Goal: Transaction & Acquisition: Purchase product/service

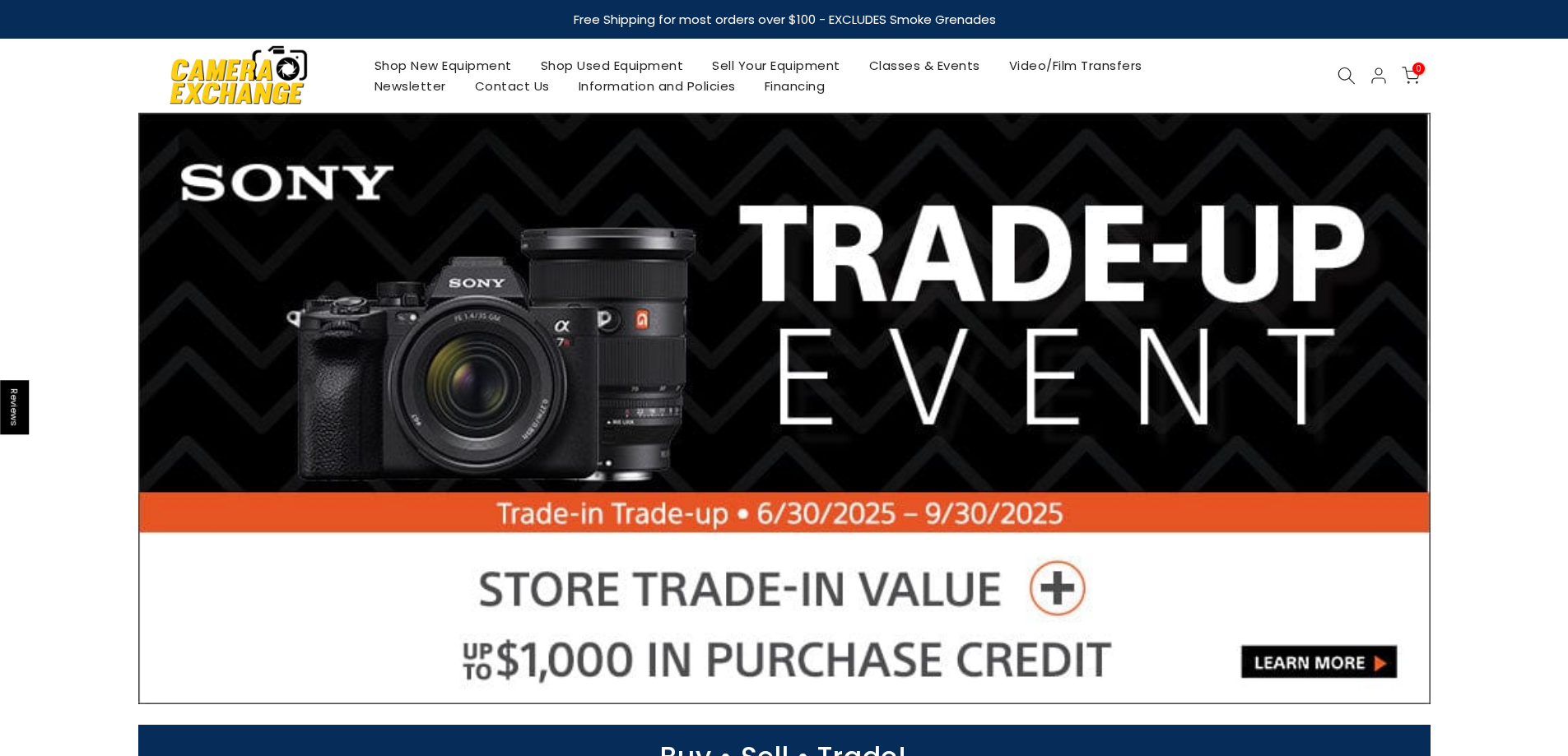
click at [1343, 77] on icon at bounding box center [1347, 76] width 18 height 18
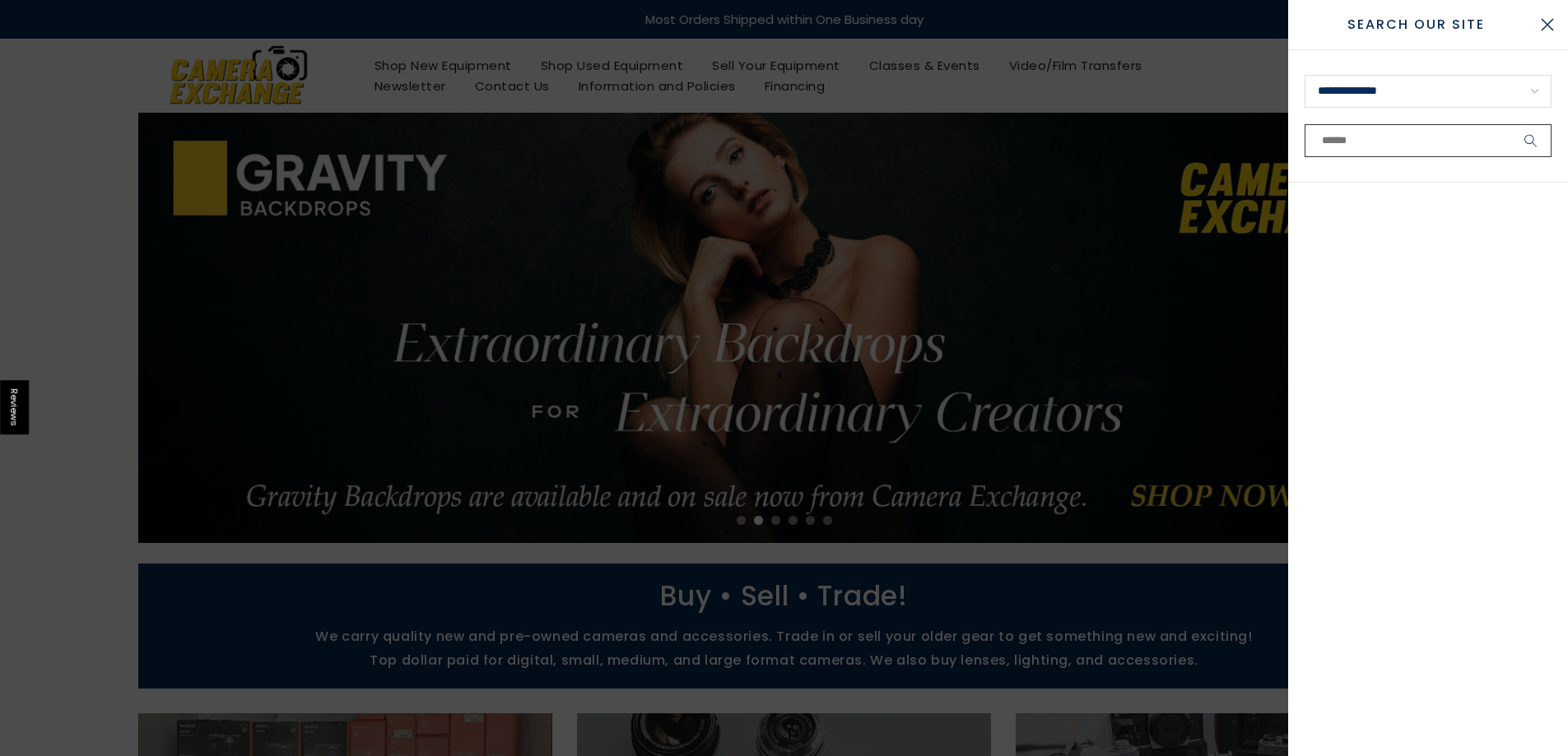
click at [1334, 135] on input "text" at bounding box center [1428, 141] width 247 height 33
click at [1331, 135] on input "text" at bounding box center [1428, 141] width 247 height 33
click at [1336, 86] on select "**********" at bounding box center [1428, 92] width 247 height 33
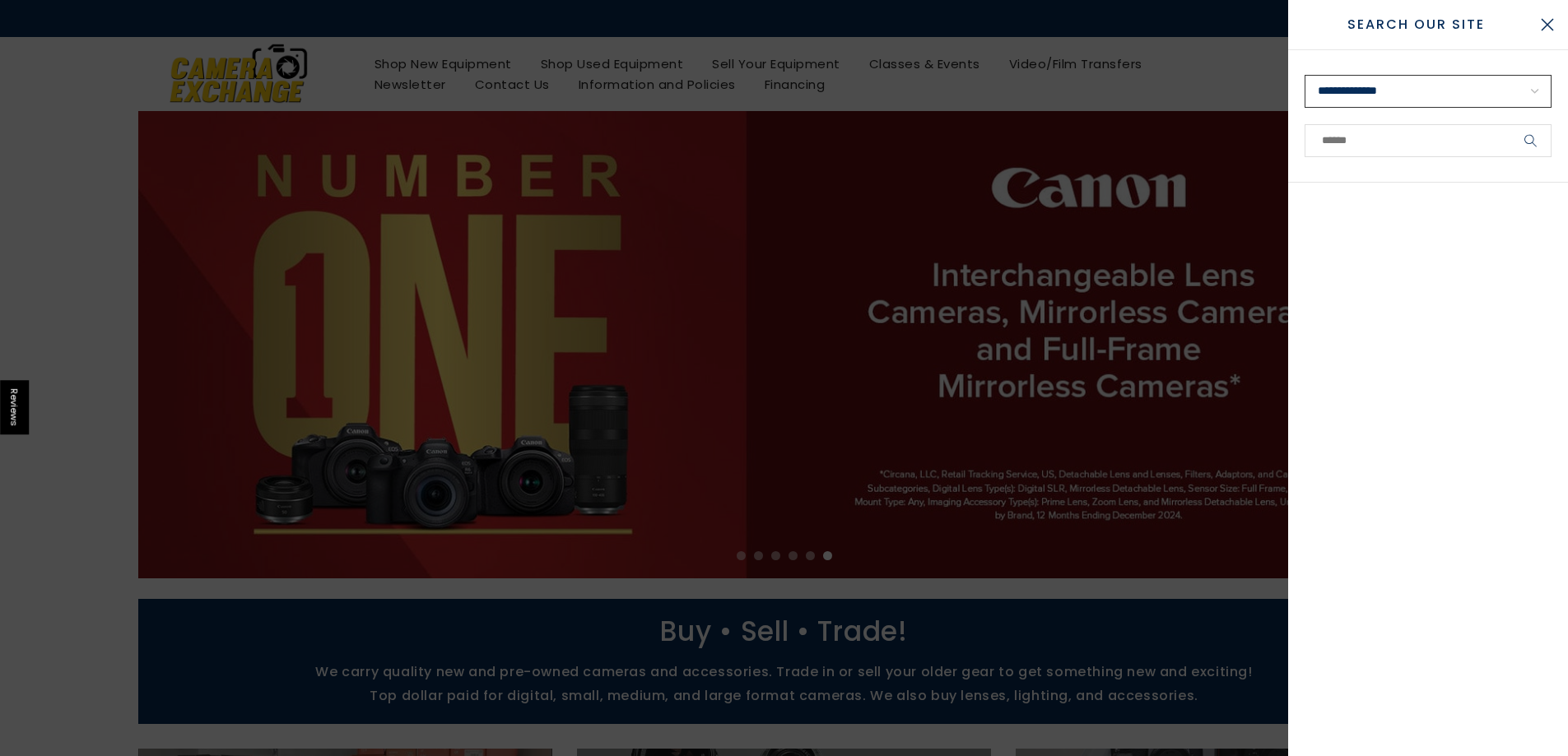
select select "**********"
click at [1305, 75] on select "**********" at bounding box center [1428, 92] width 247 height 33
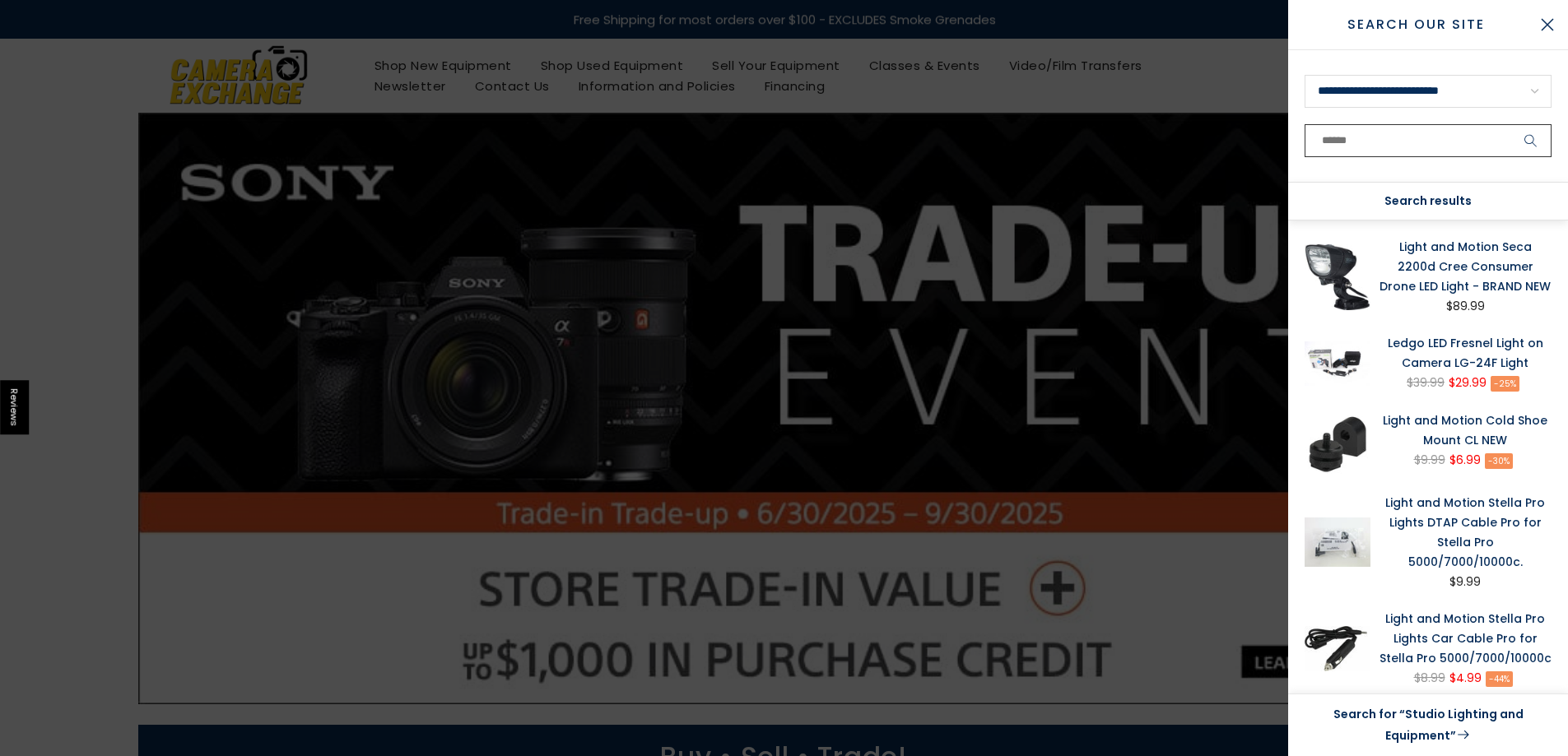
click at [1361, 134] on input "text" at bounding box center [1428, 141] width 247 height 33
paste input "**********"
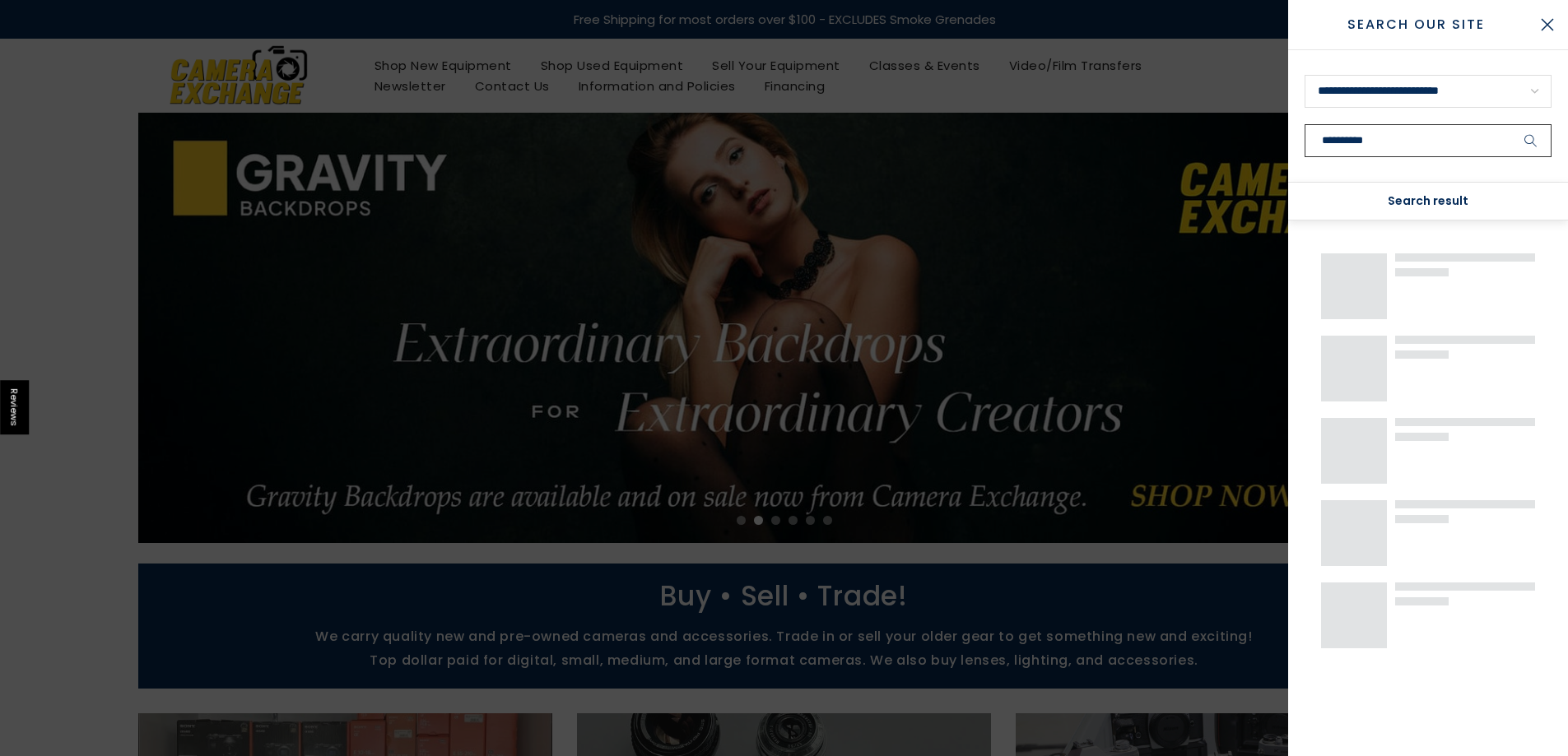
type input "**********"
click at [1510, 125] on button "submit" at bounding box center [1531, 141] width 41 height 33
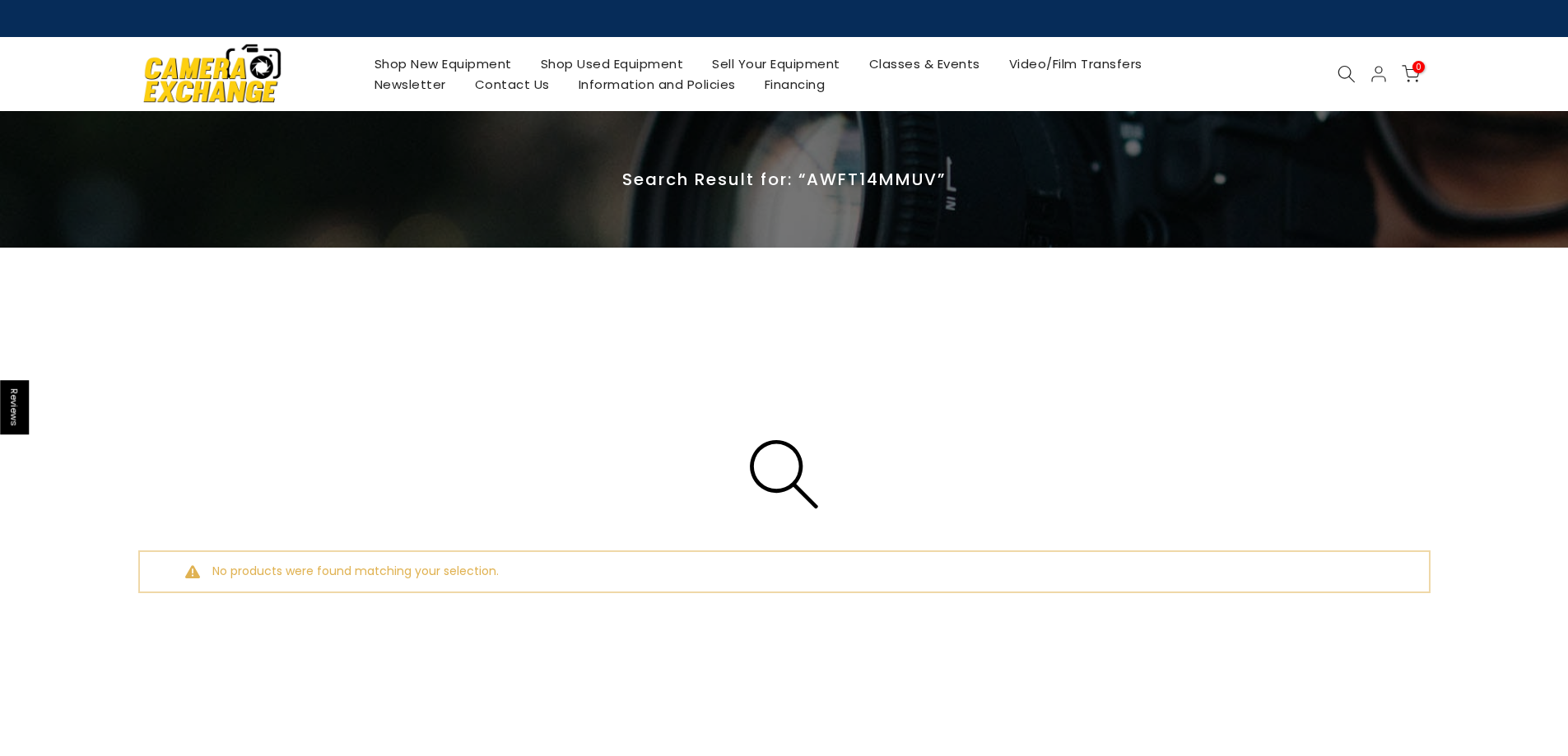
click at [463, 64] on link "Shop New Equipment" at bounding box center [443, 64] width 166 height 21
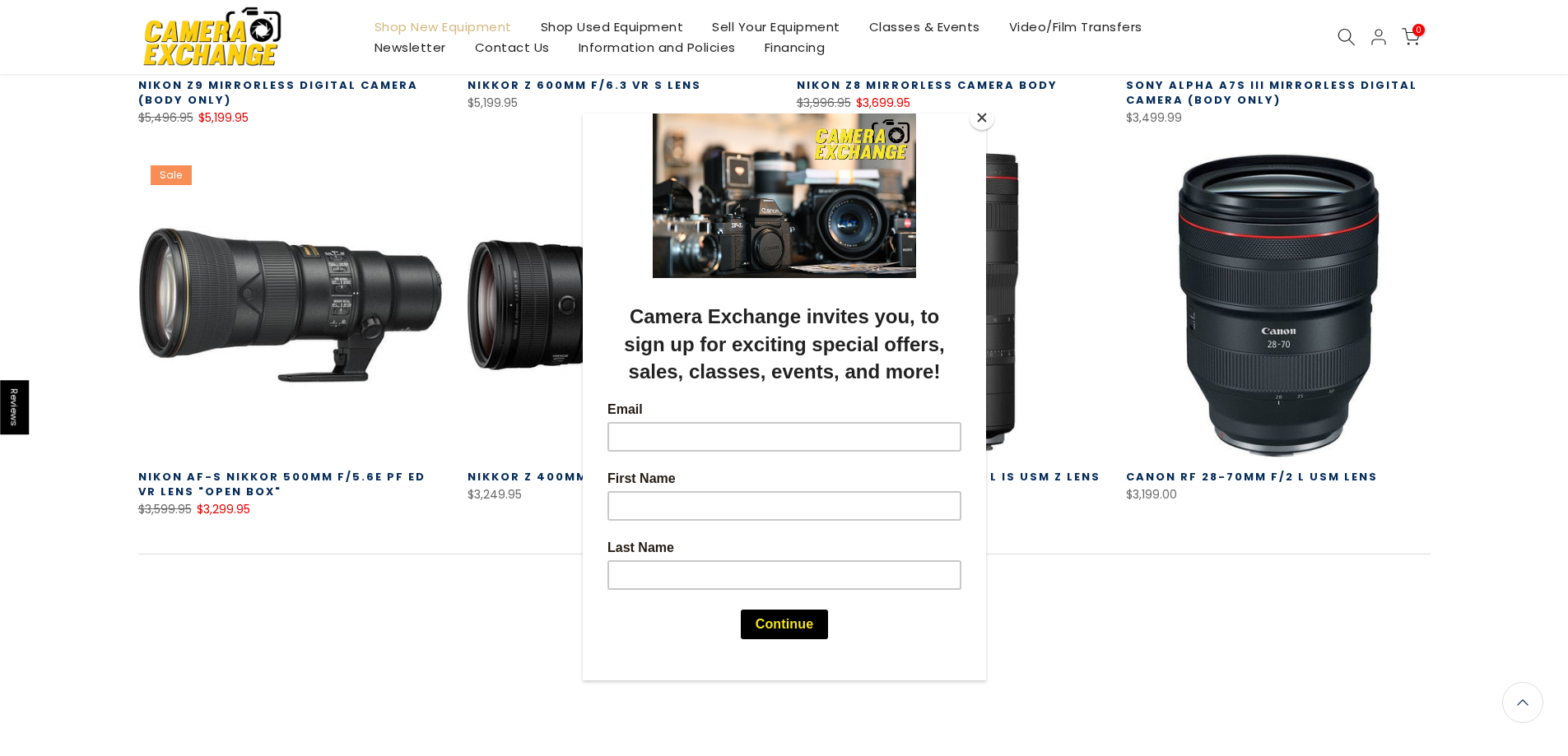
scroll to position [989, 0]
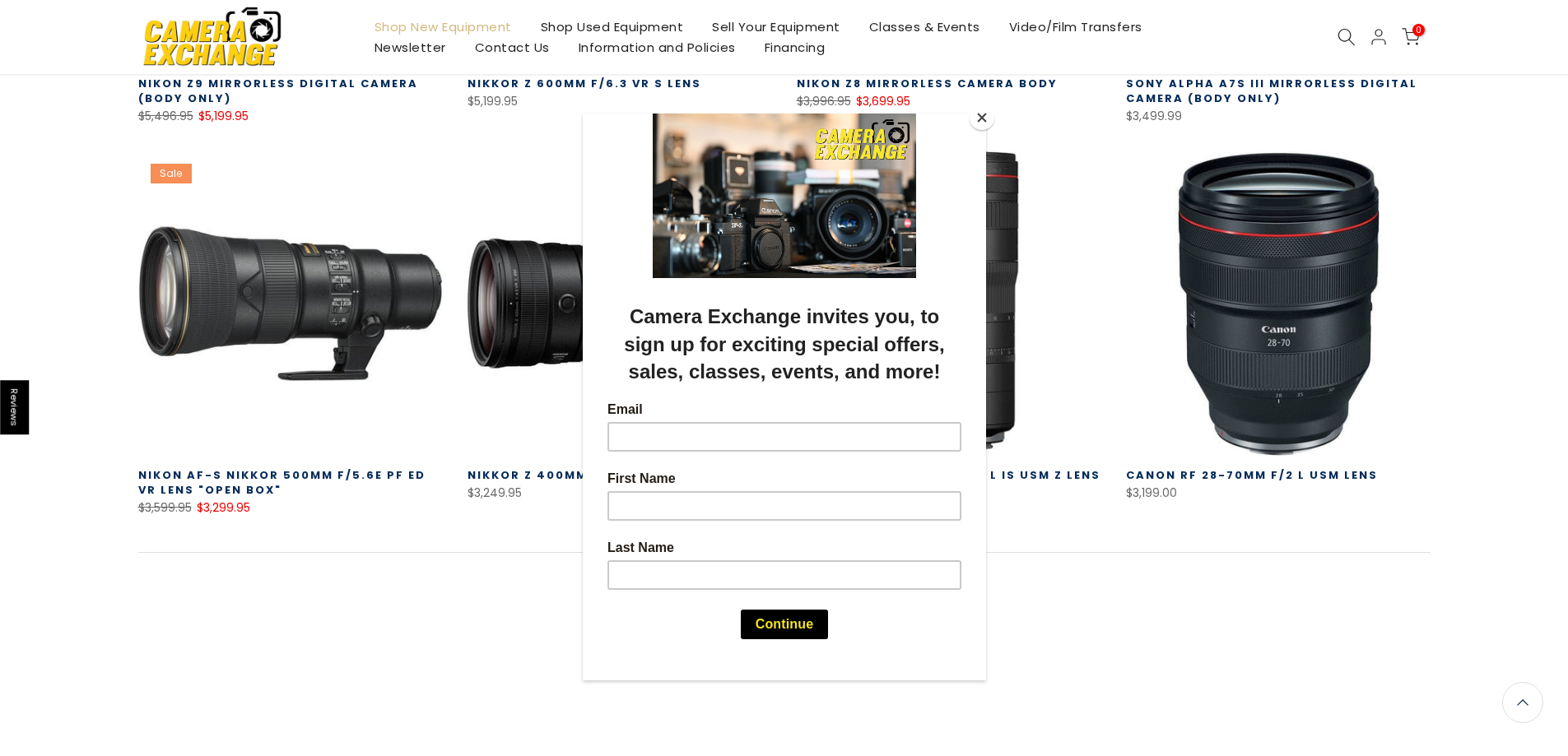
click at [983, 120] on button "Close" at bounding box center [982, 118] width 25 height 25
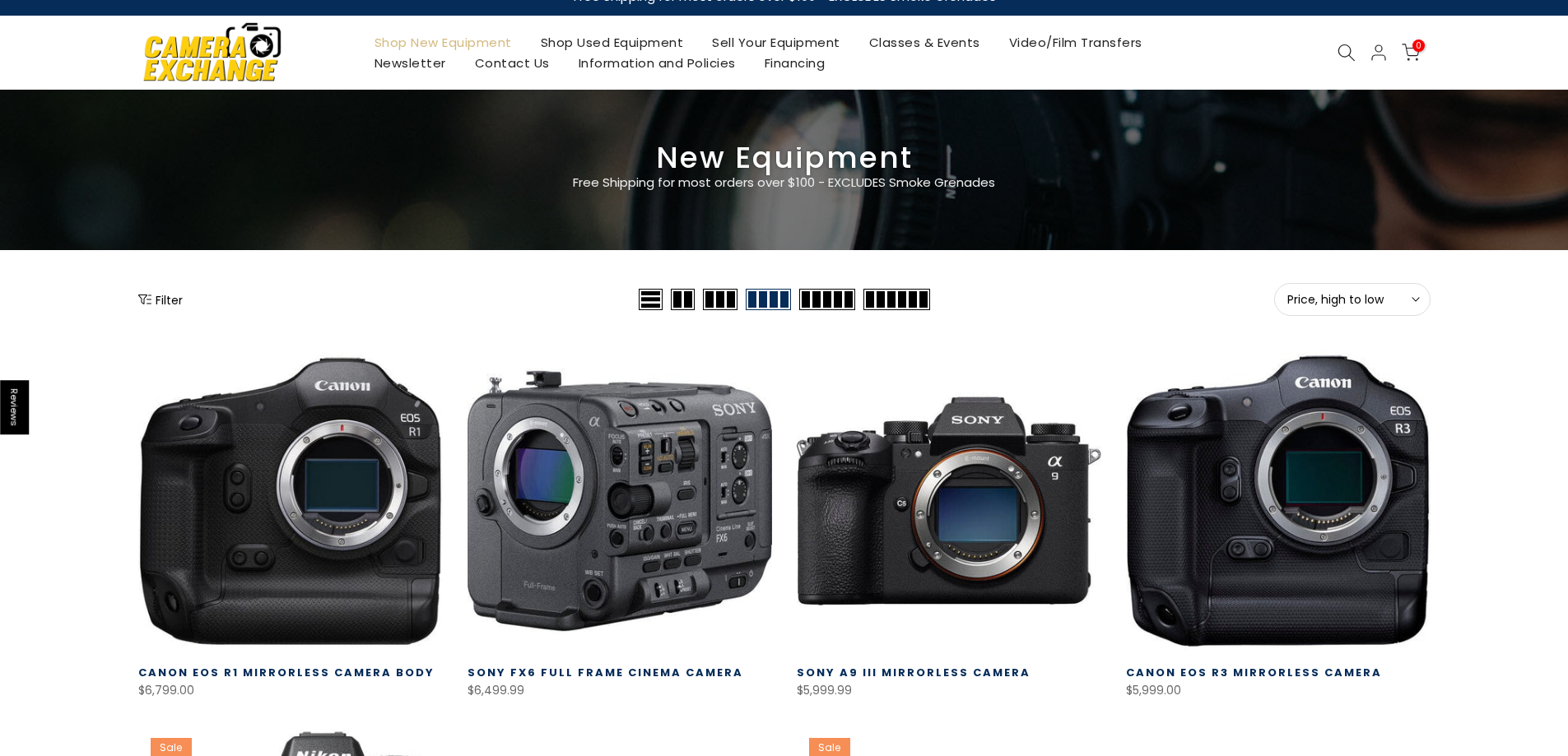
scroll to position [0, 0]
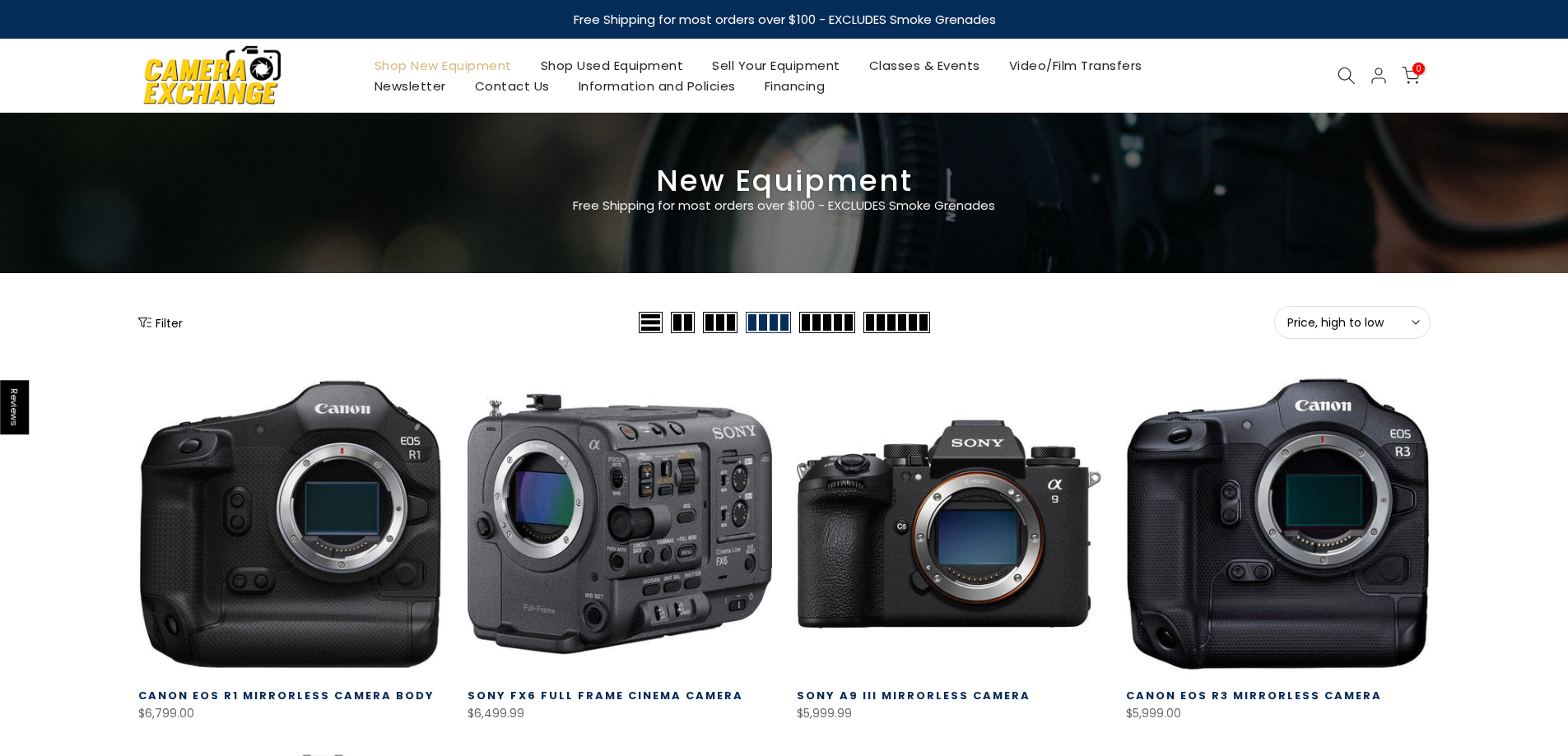
click at [158, 324] on button "Filter" at bounding box center [160, 323] width 45 height 17
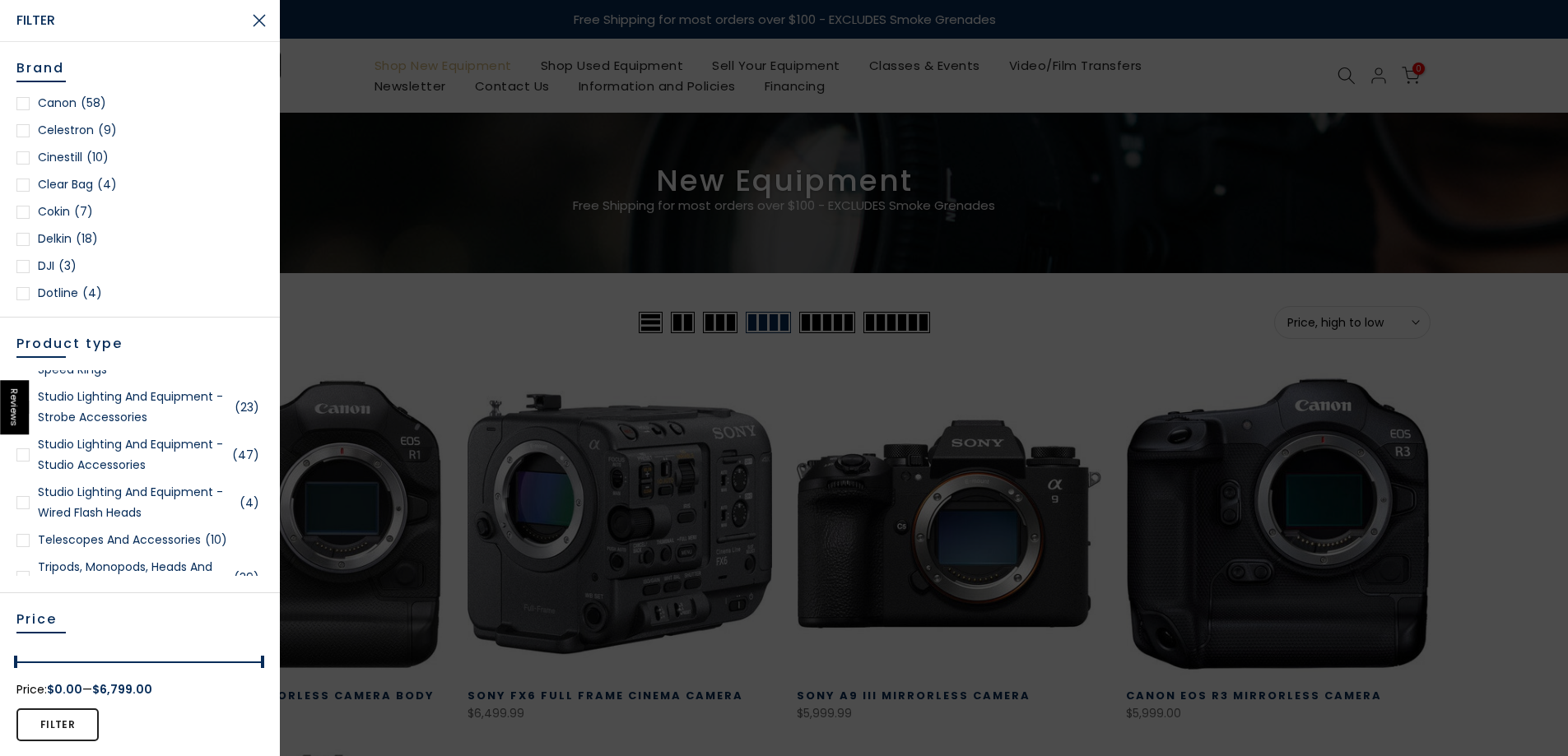
scroll to position [3538, 0]
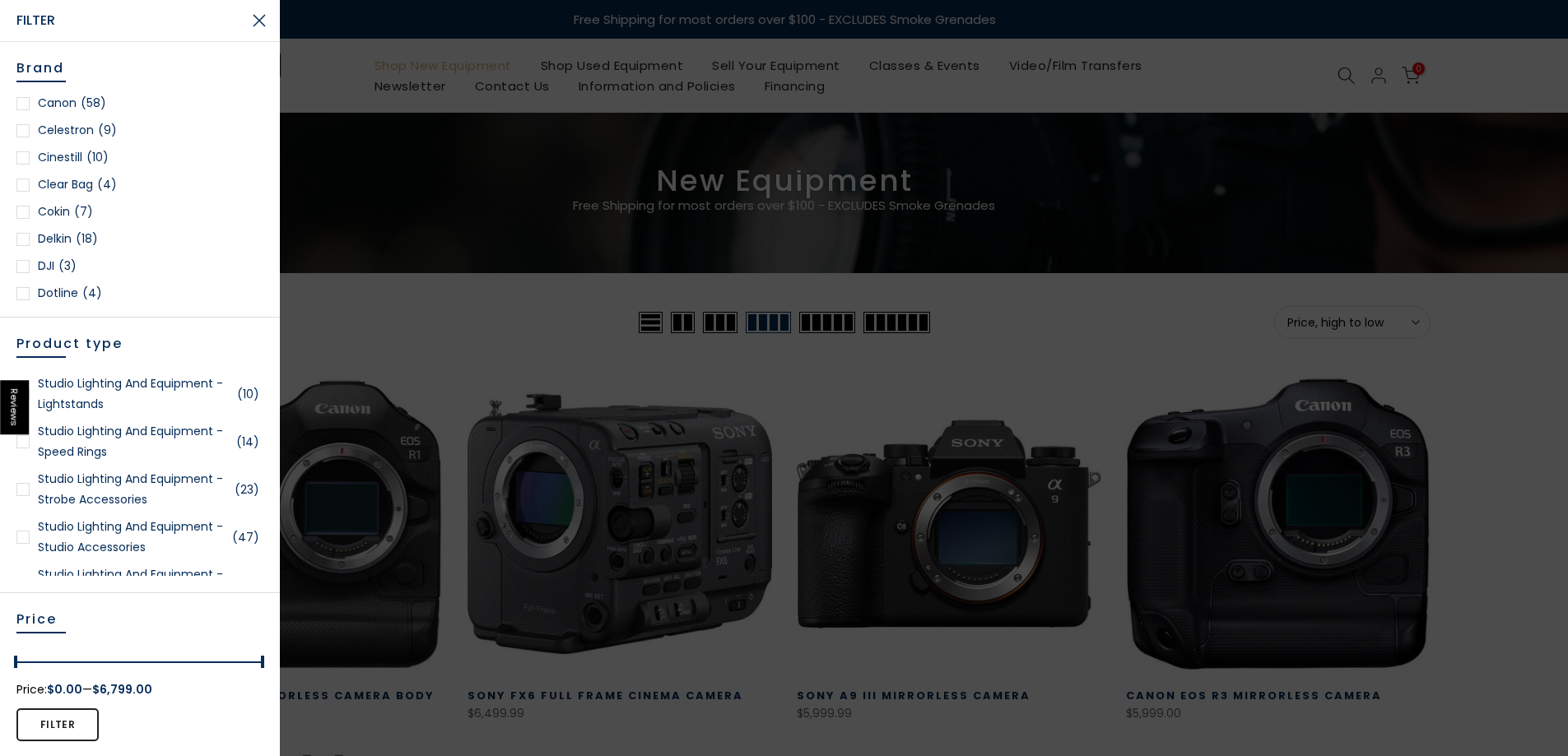
click at [25, 496] on div at bounding box center [23, 489] width 13 height 13
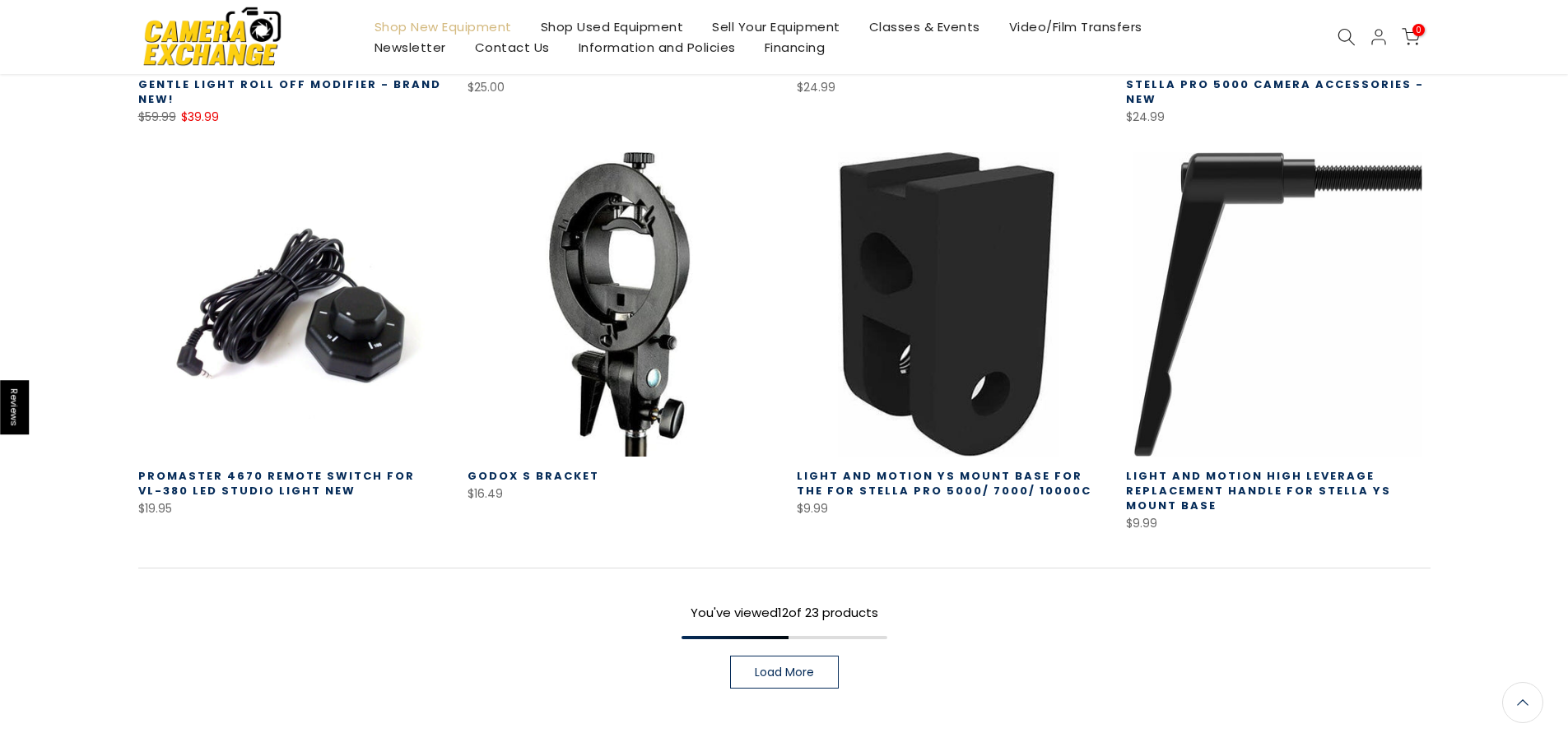
scroll to position [1111, 0]
click at [793, 678] on span "Load More" at bounding box center [784, 673] width 59 height 12
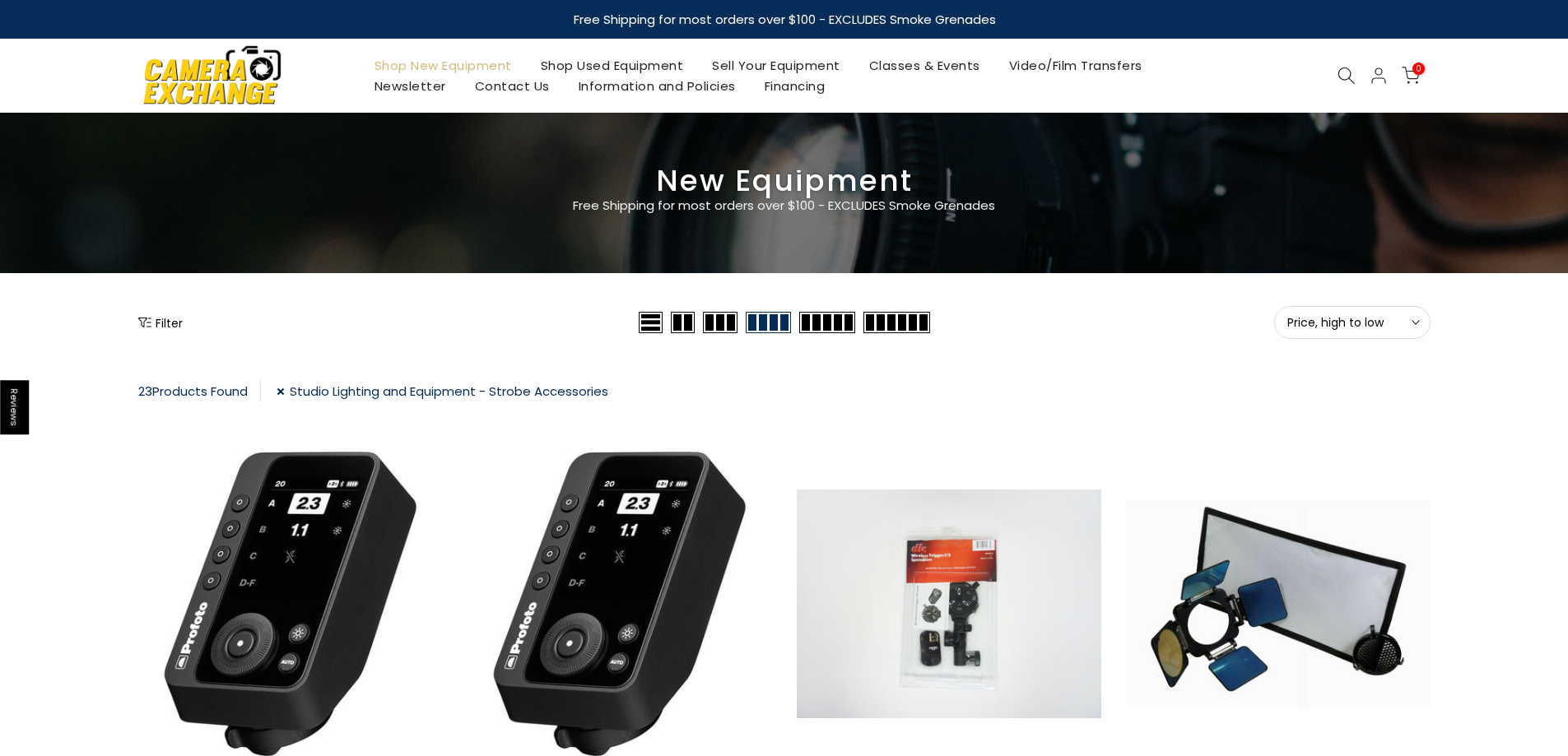
click at [161, 313] on div "Filter" at bounding box center [386, 323] width 496 height 33
click at [161, 319] on button "Filter" at bounding box center [160, 323] width 45 height 17
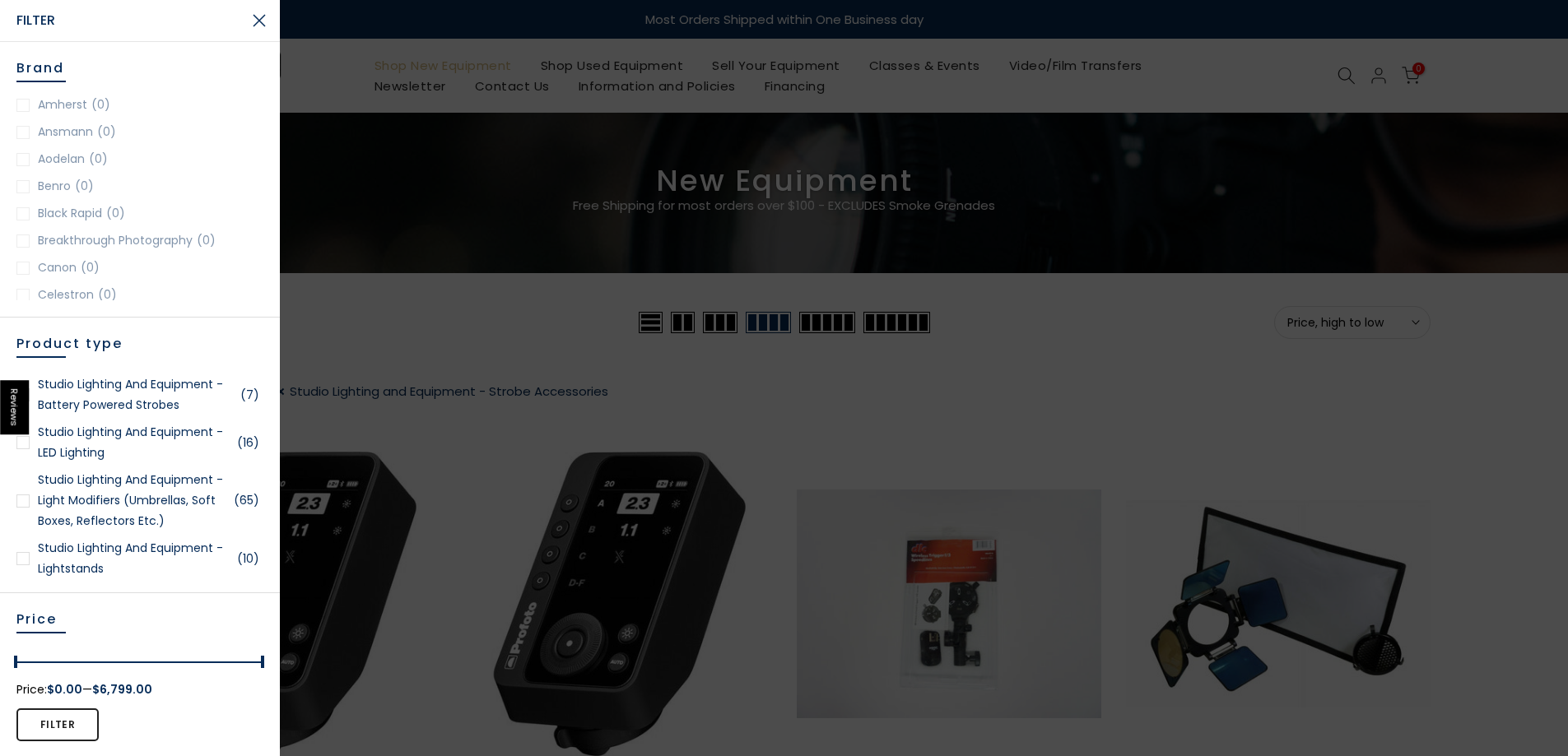
scroll to position [3538, 0]
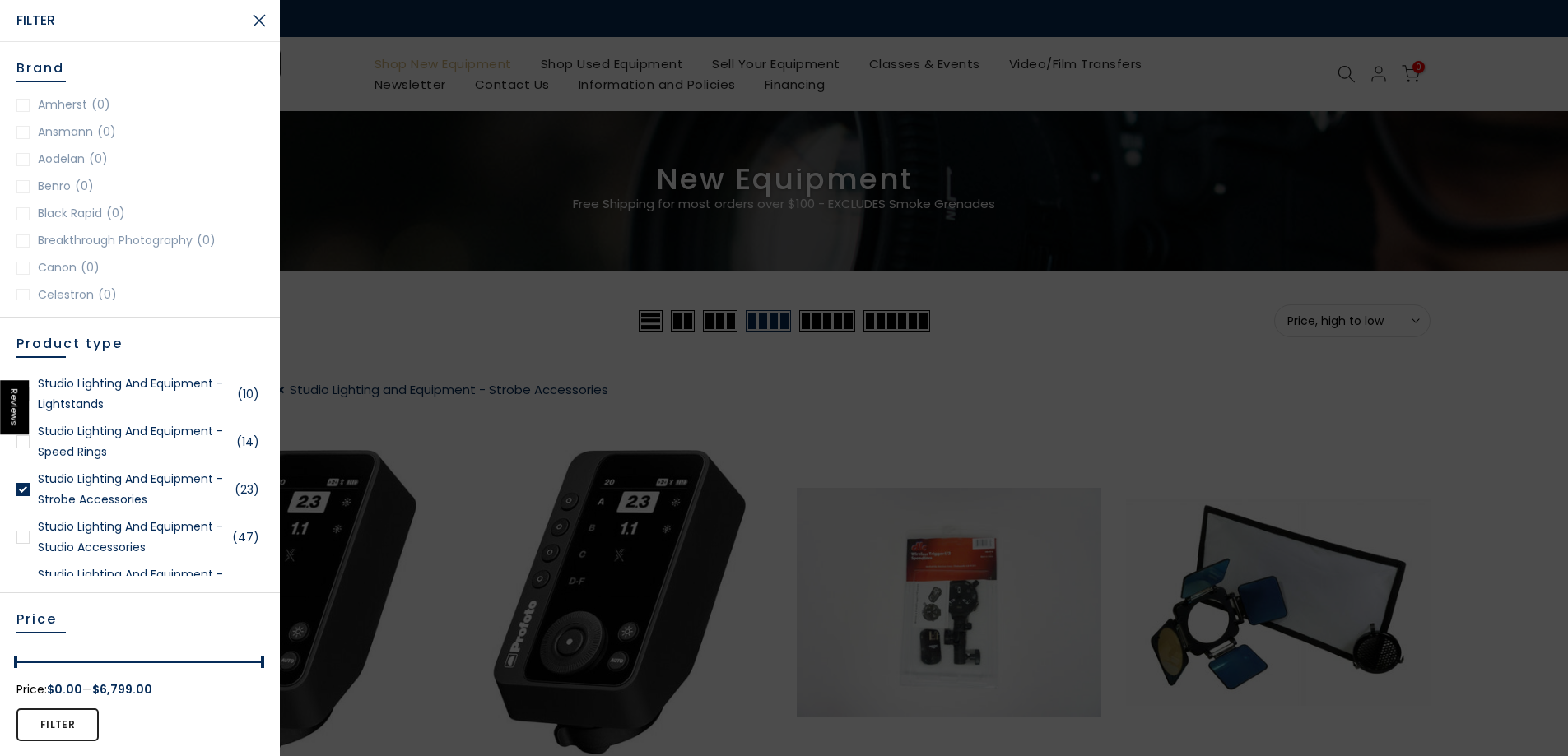
click at [25, 544] on div at bounding box center [23, 537] width 13 height 13
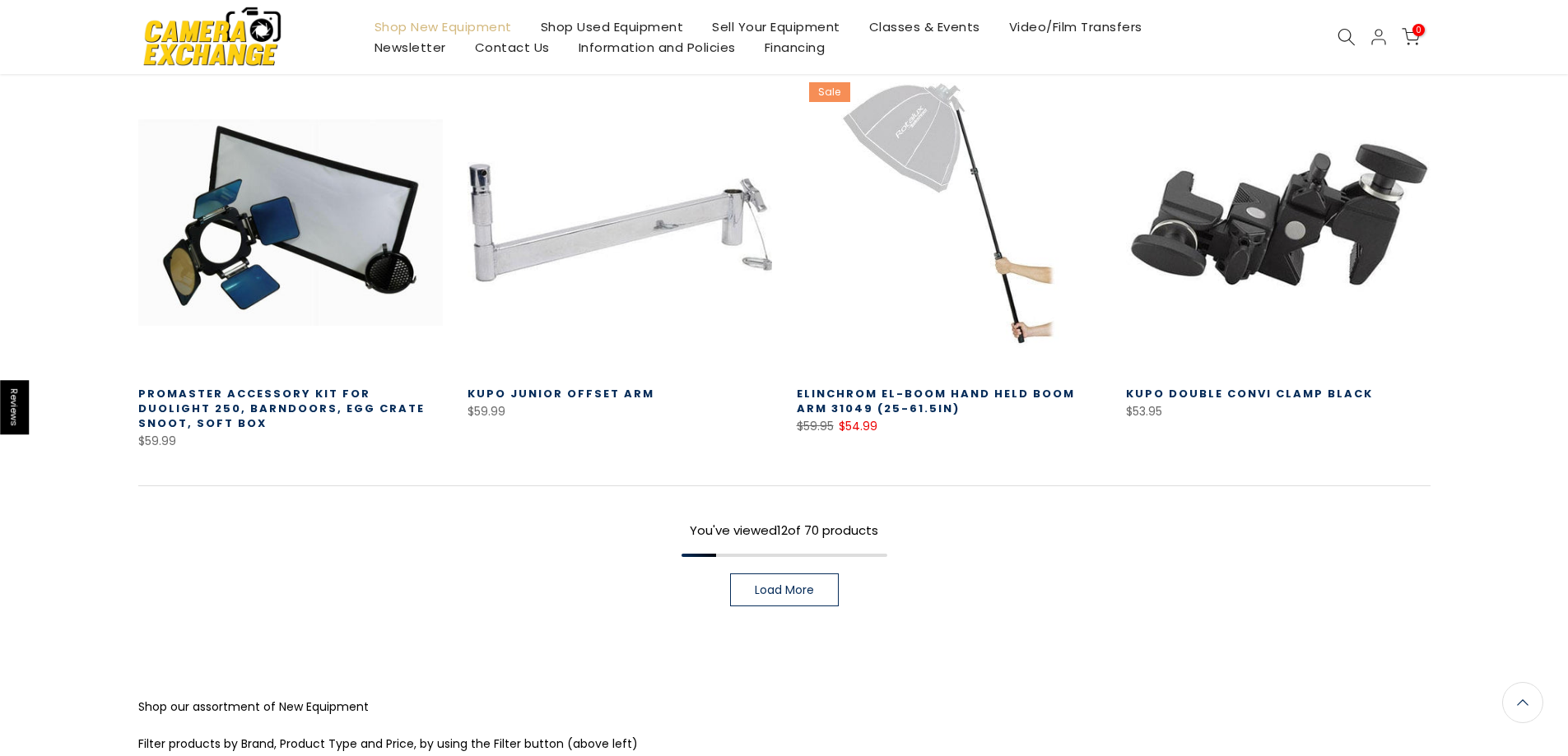
scroll to position [1299, 0]
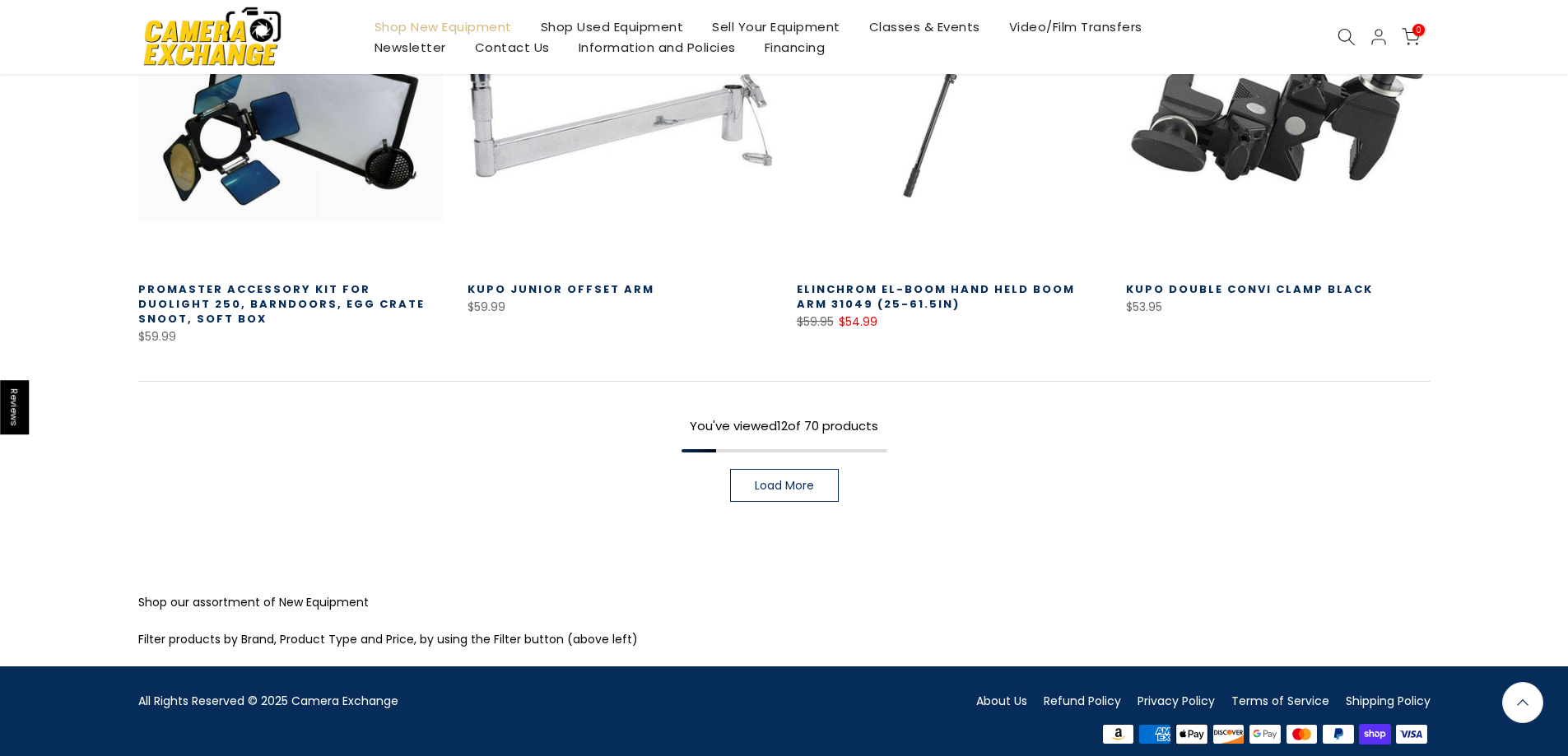
click at [800, 469] on link "Load More" at bounding box center [784, 485] width 109 height 33
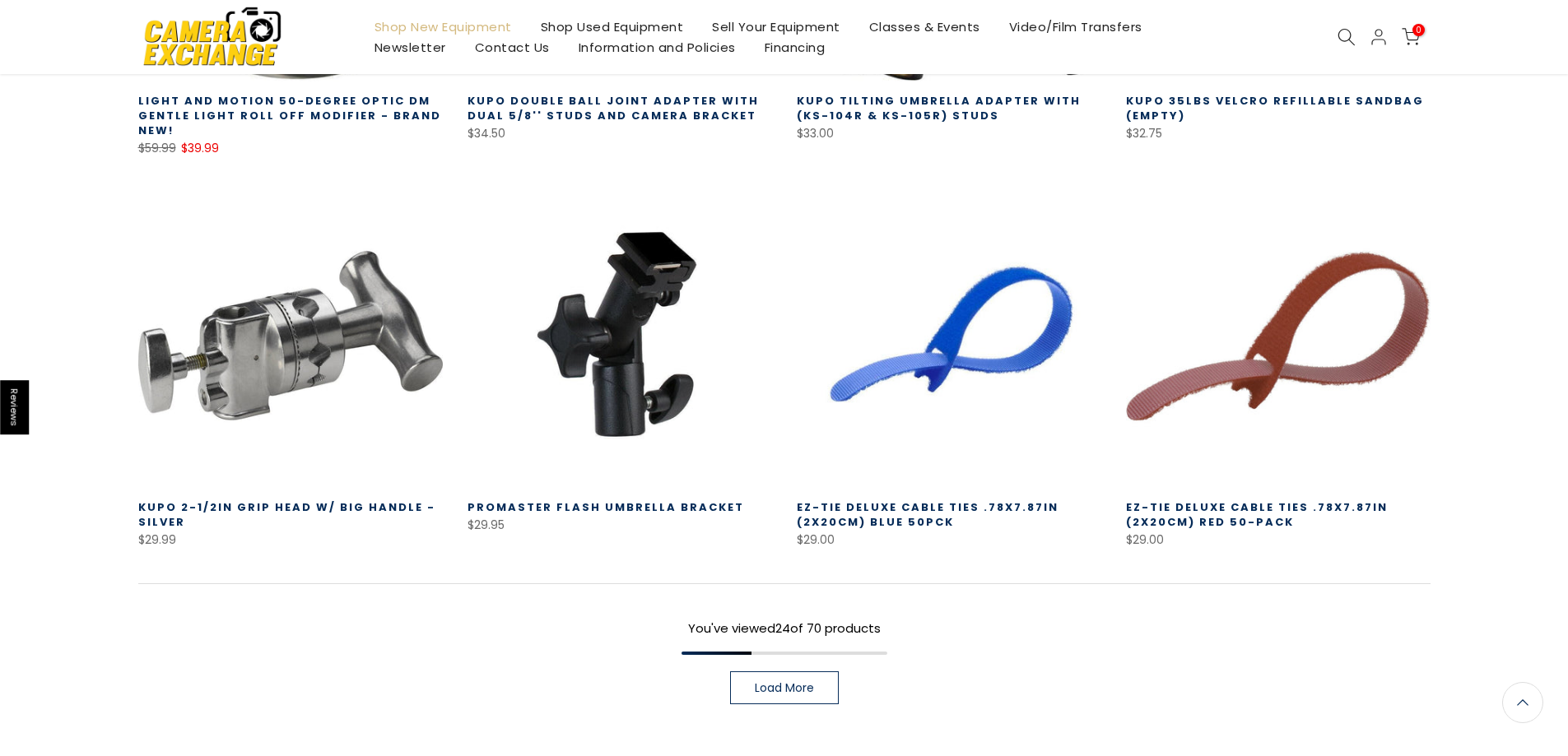
scroll to position [2451, 0]
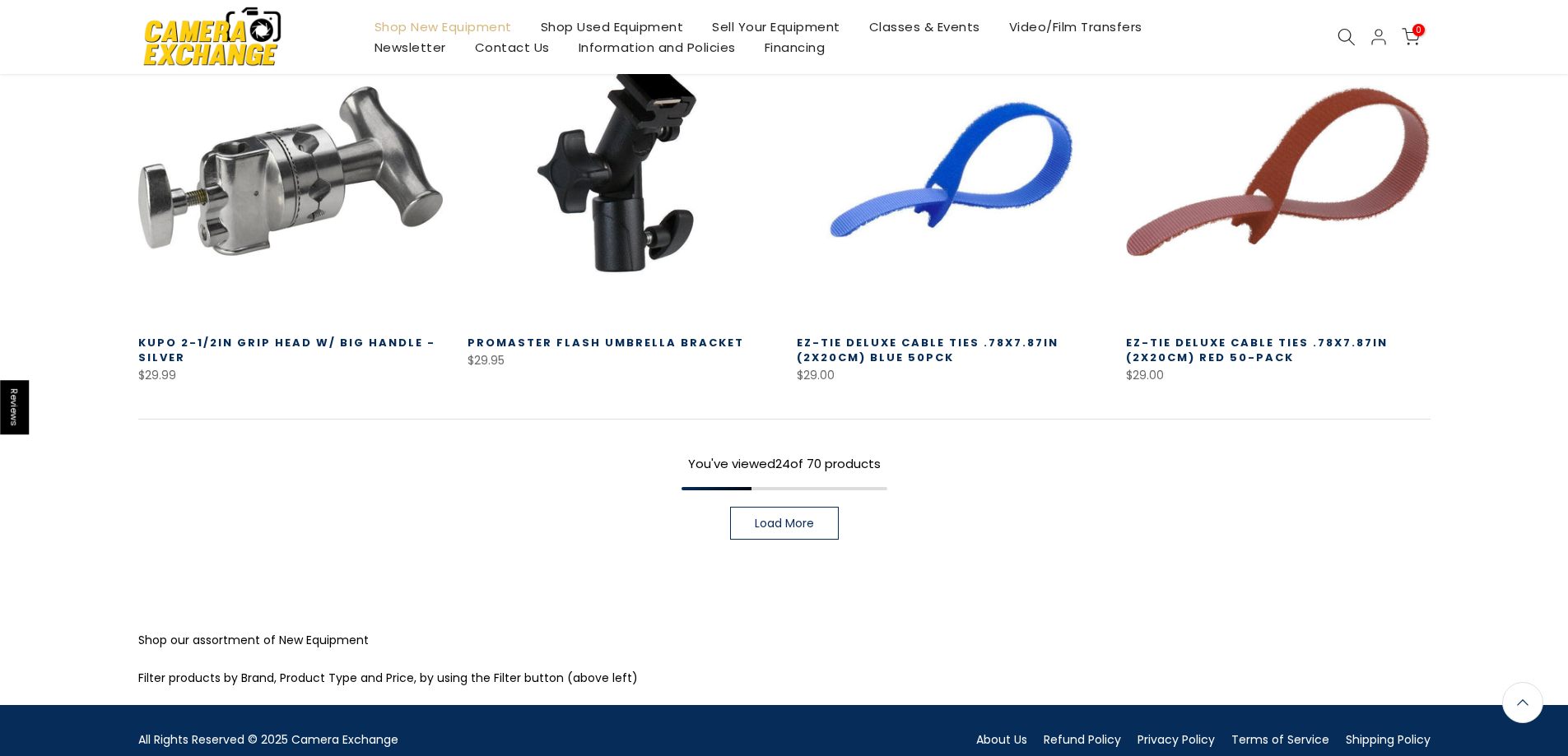
click at [780, 507] on link "Load More" at bounding box center [784, 523] width 109 height 33
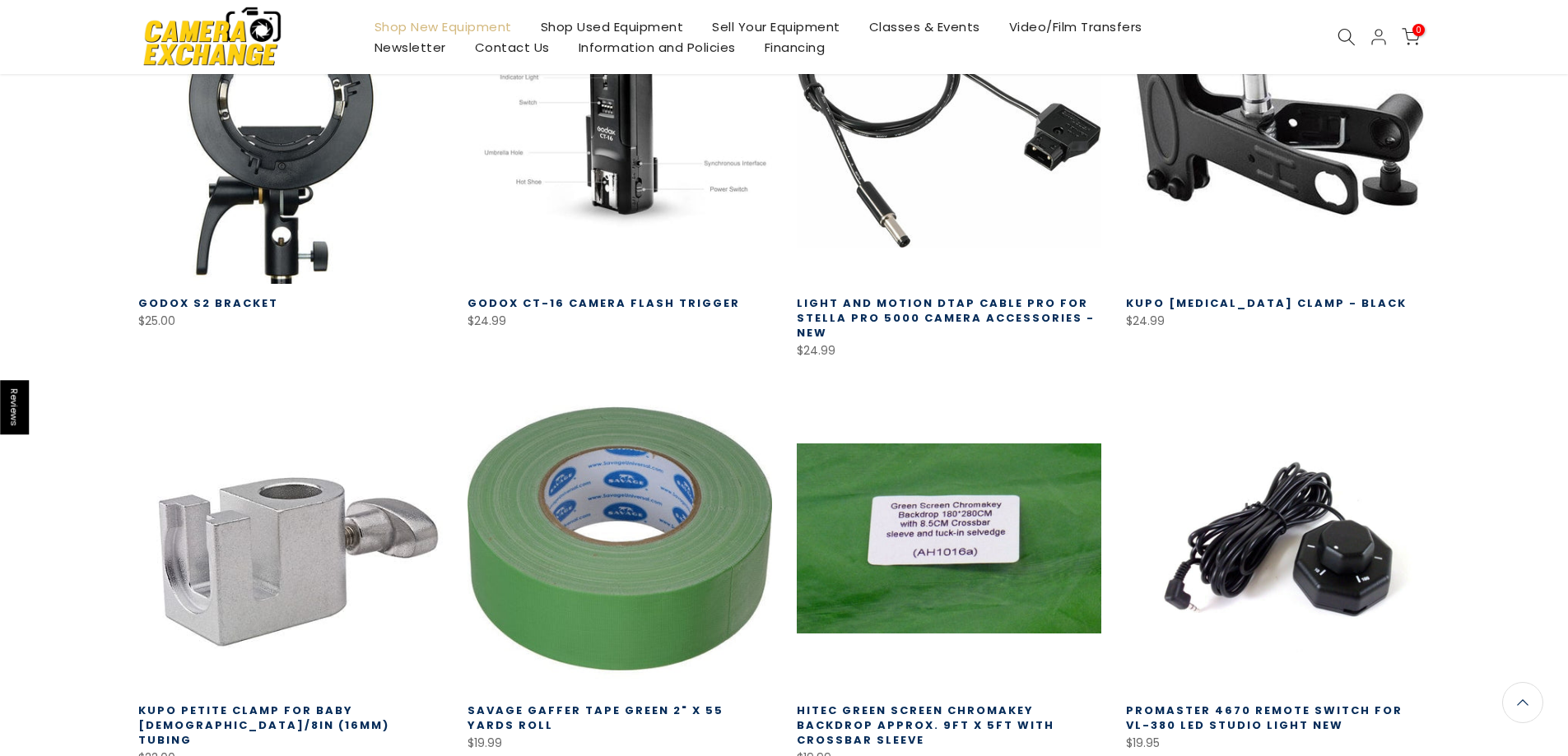
scroll to position [3438, 0]
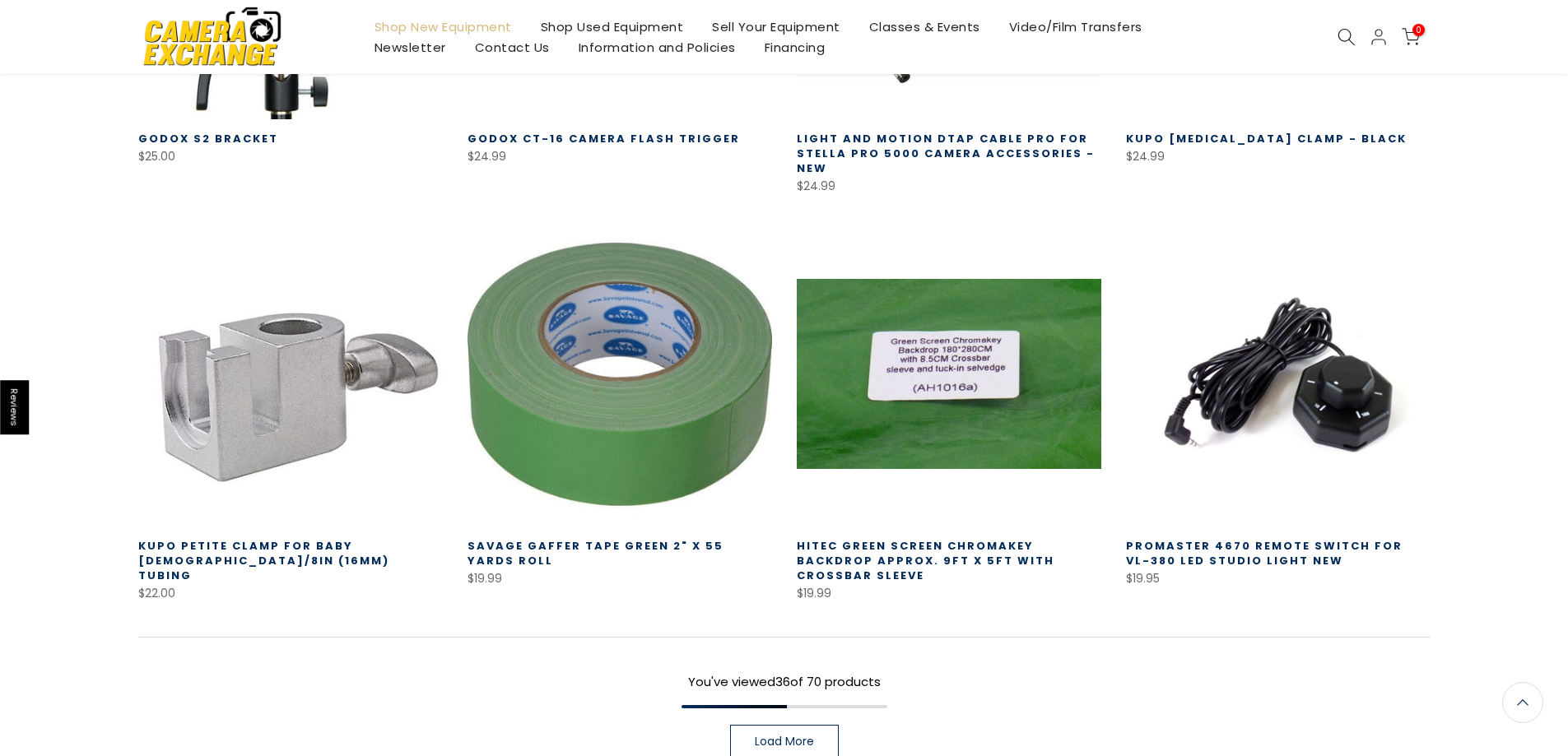
click at [789, 735] on span "Load More" at bounding box center [784, 741] width 59 height 12
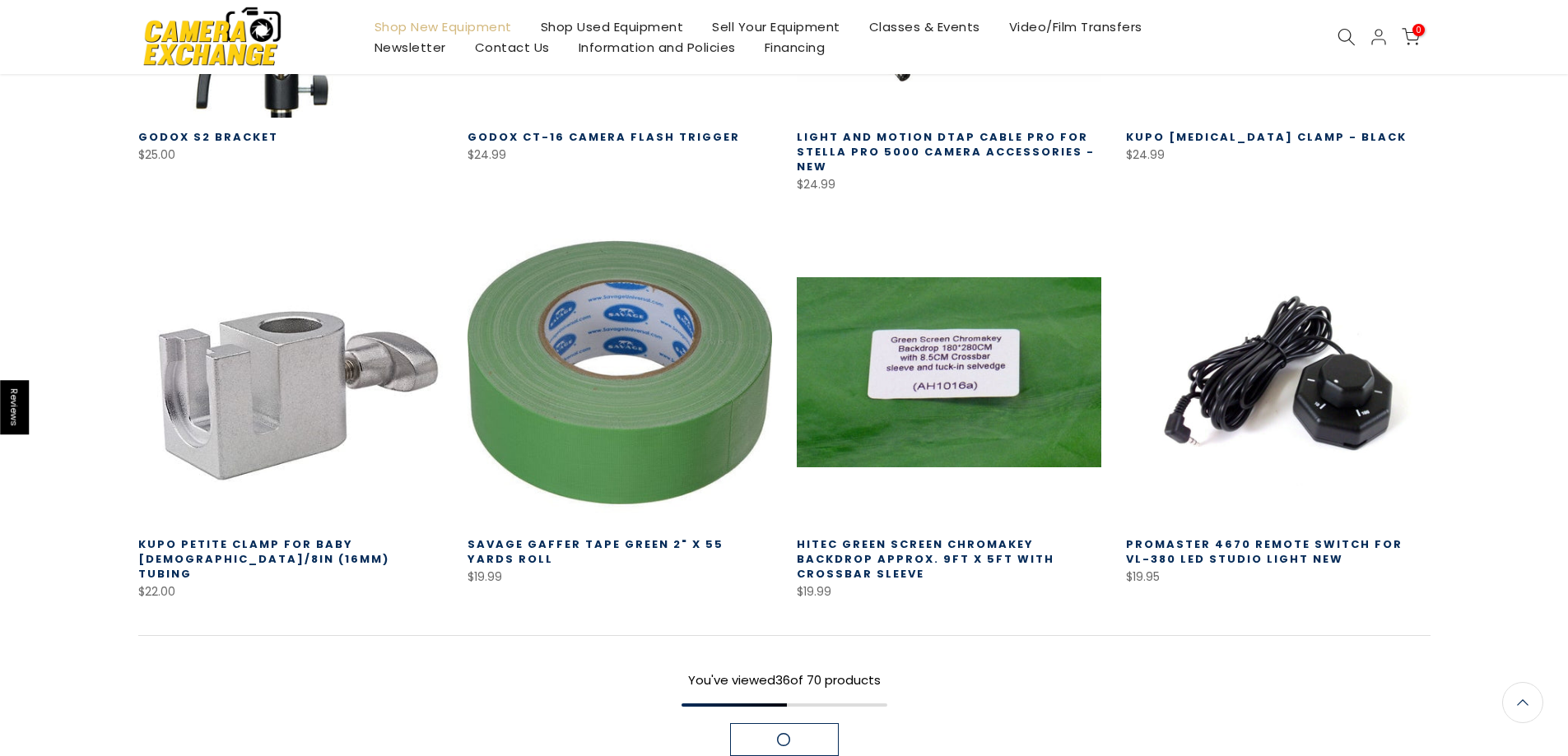
scroll to position [3437, 0]
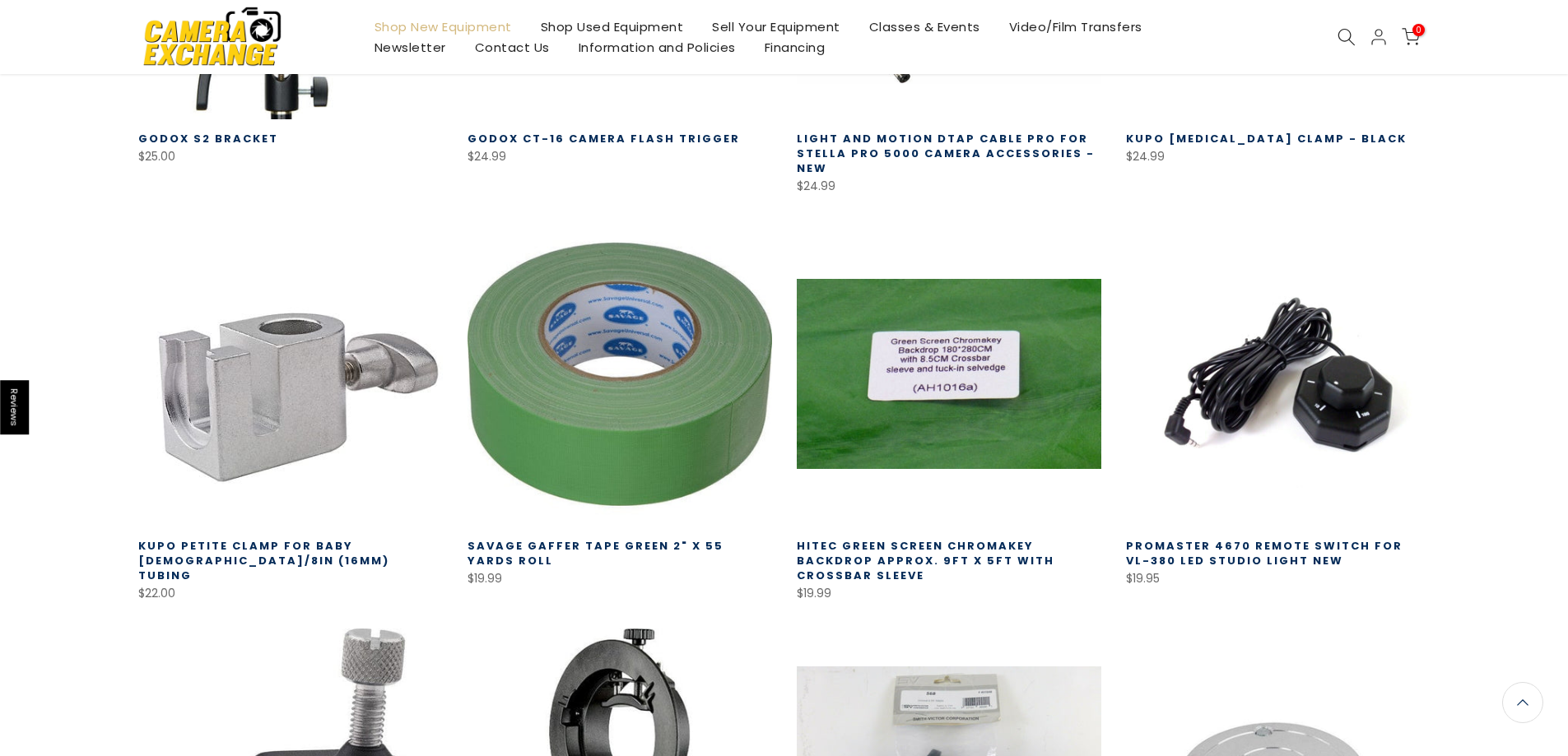
click at [1348, 38] on icon at bounding box center [1347, 37] width 18 height 18
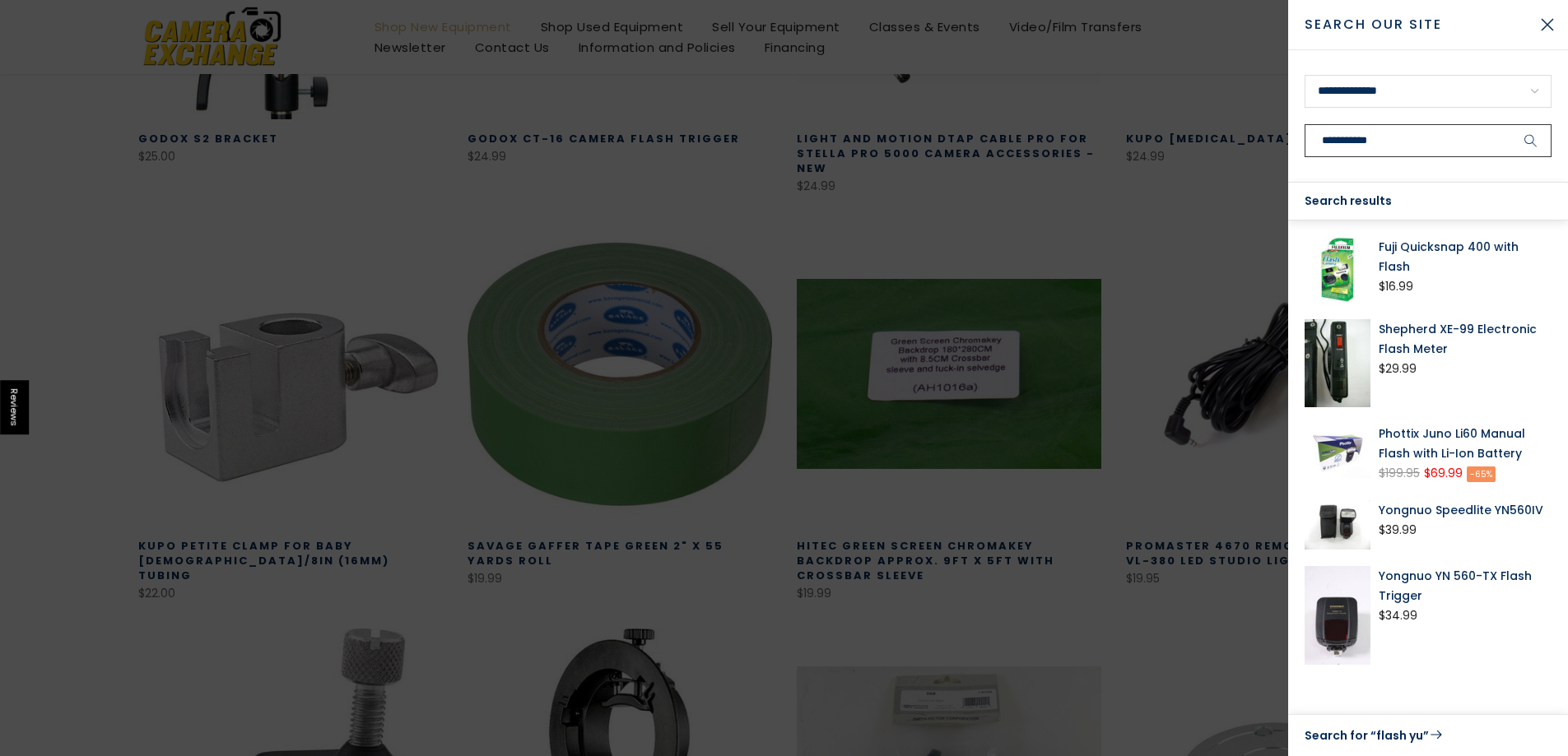
type input "**********"
click at [1510, 125] on button "submit" at bounding box center [1531, 141] width 41 height 33
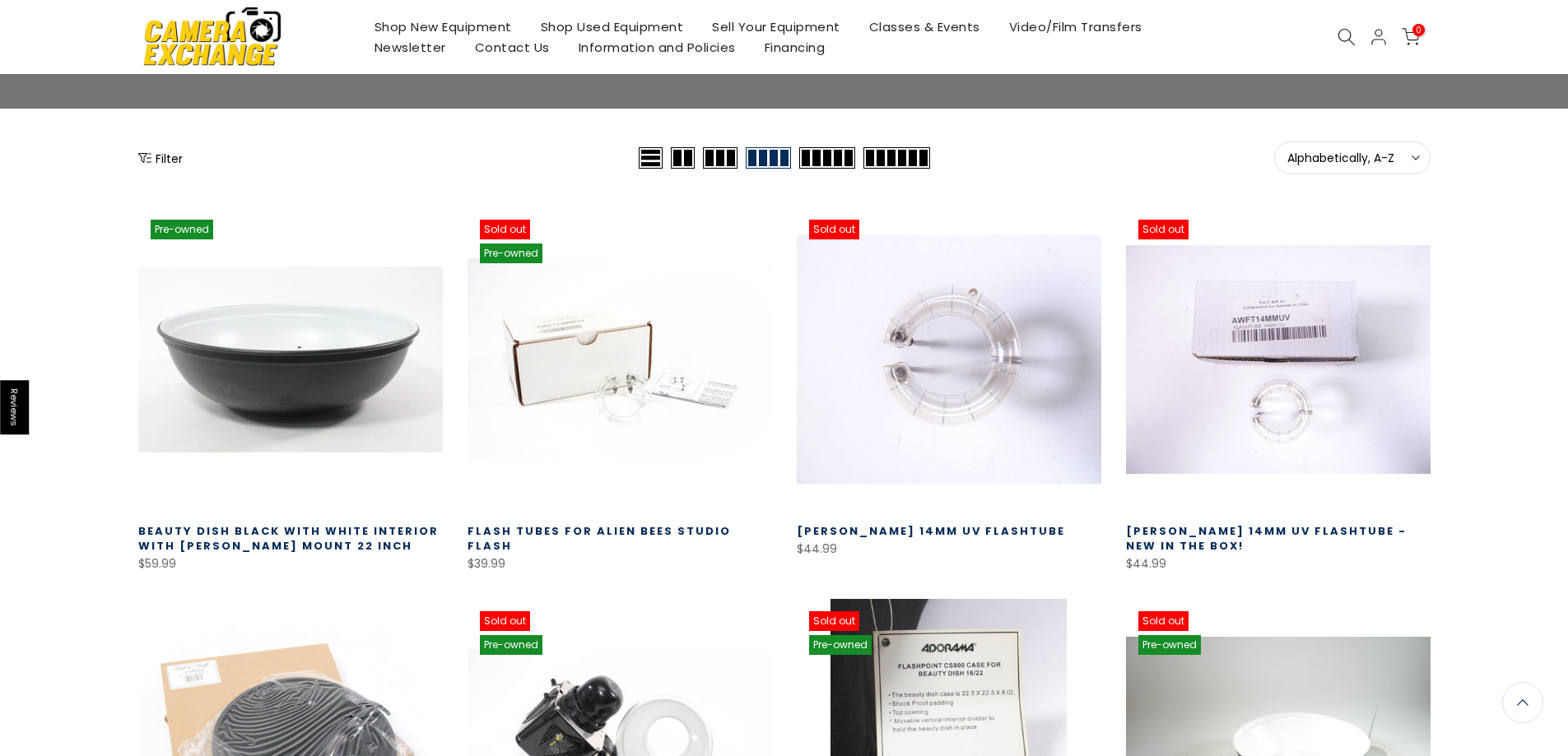
scroll to position [329, 0]
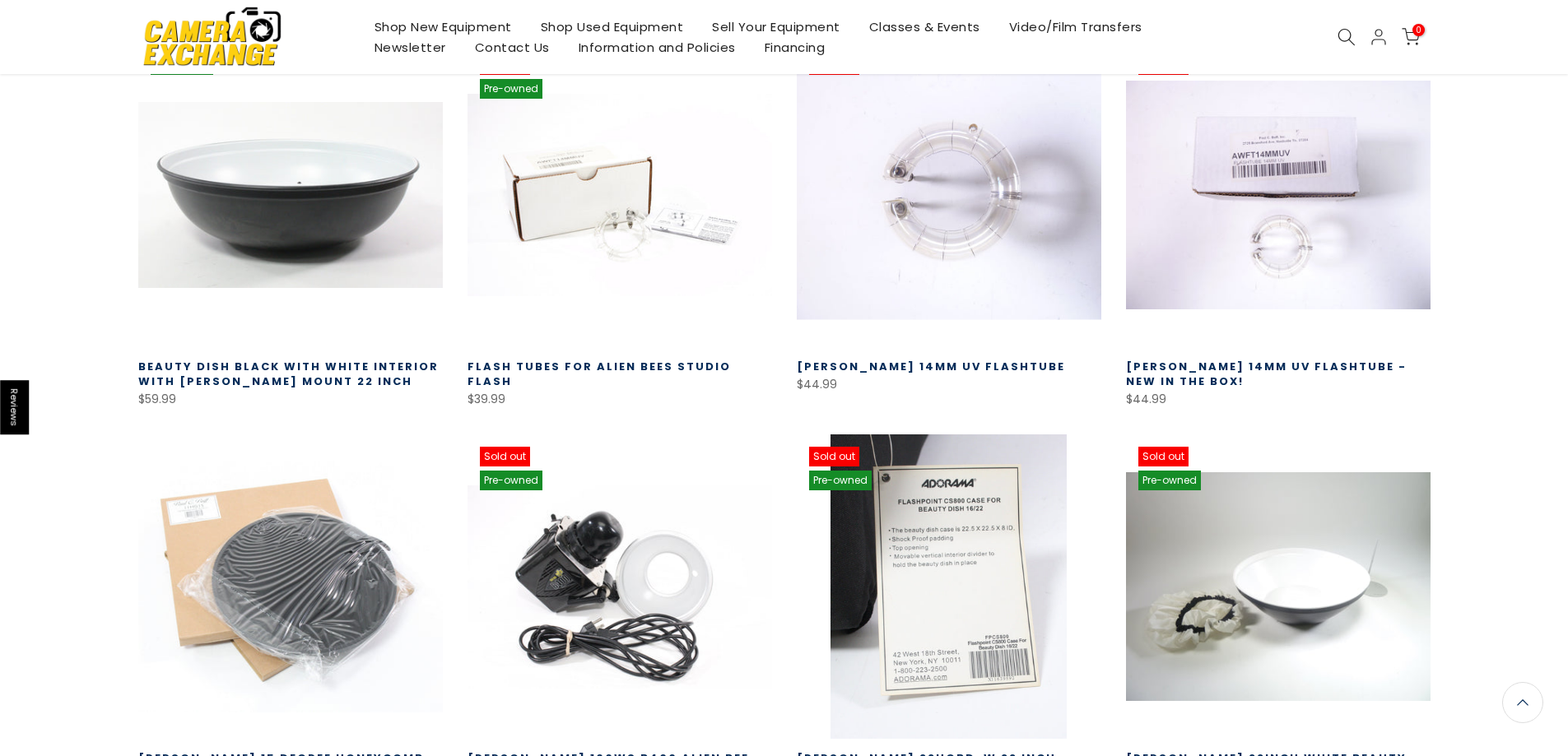
click at [973, 291] on link at bounding box center [949, 195] width 305 height 305
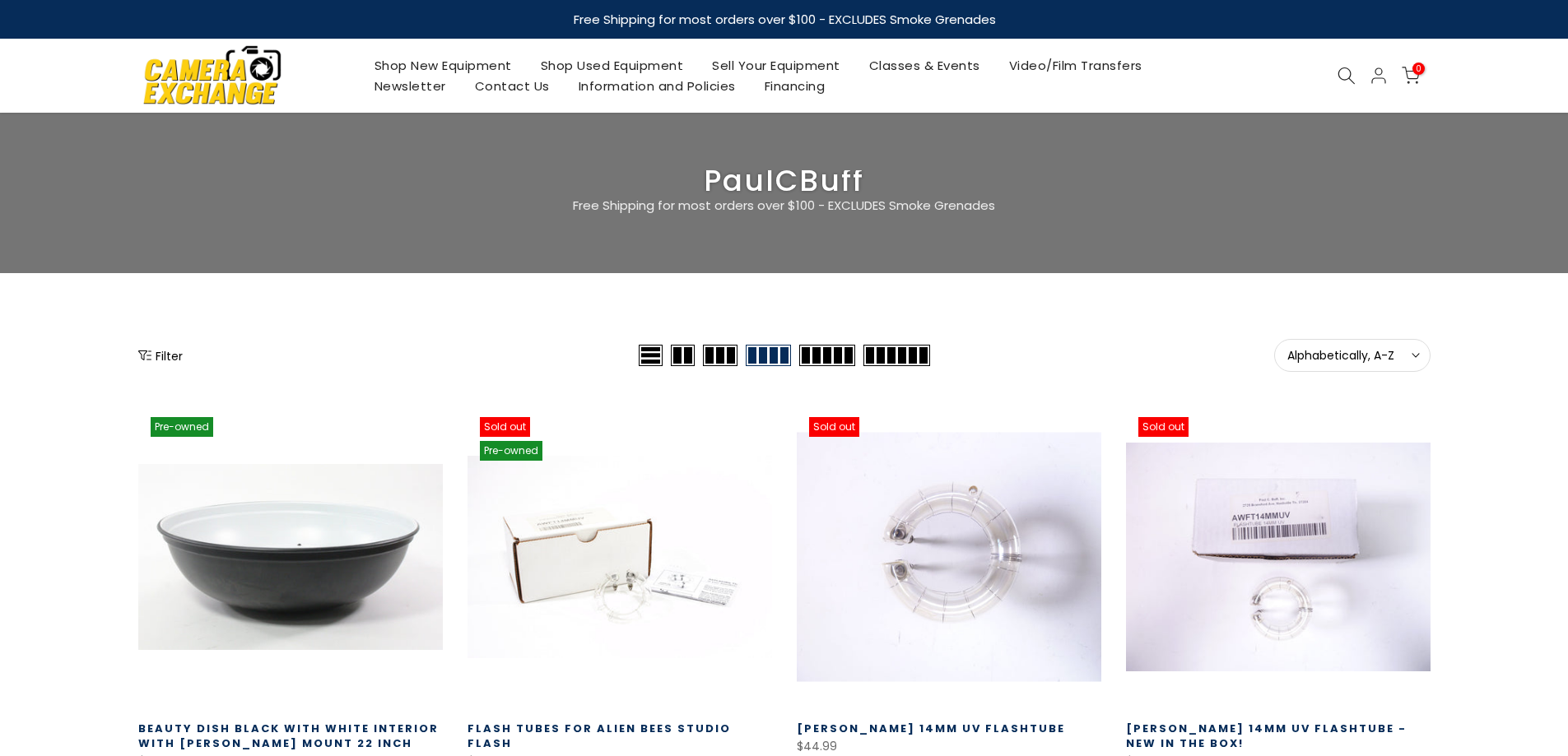
scroll to position [328, 0]
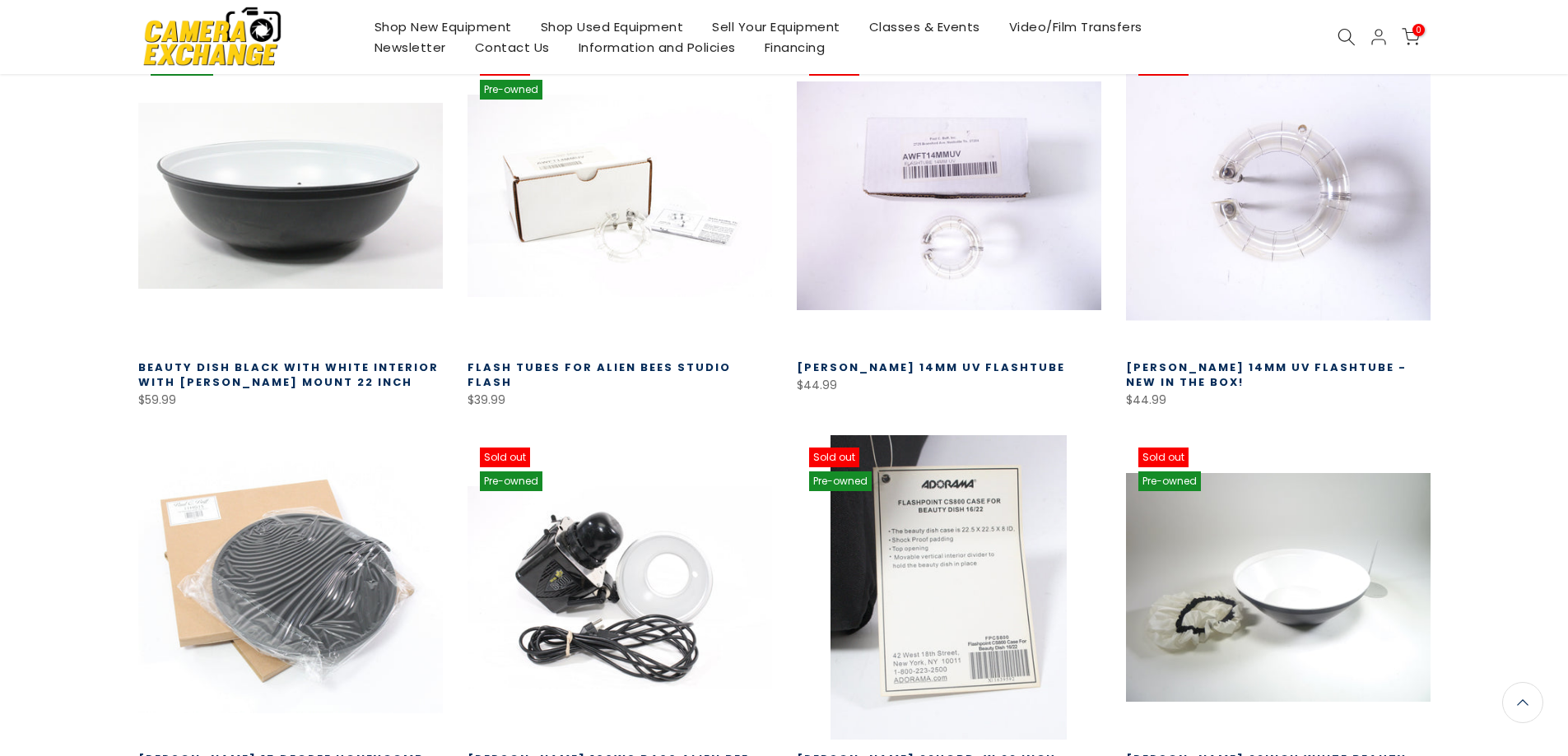
click at [1253, 252] on link at bounding box center [1278, 196] width 305 height 305
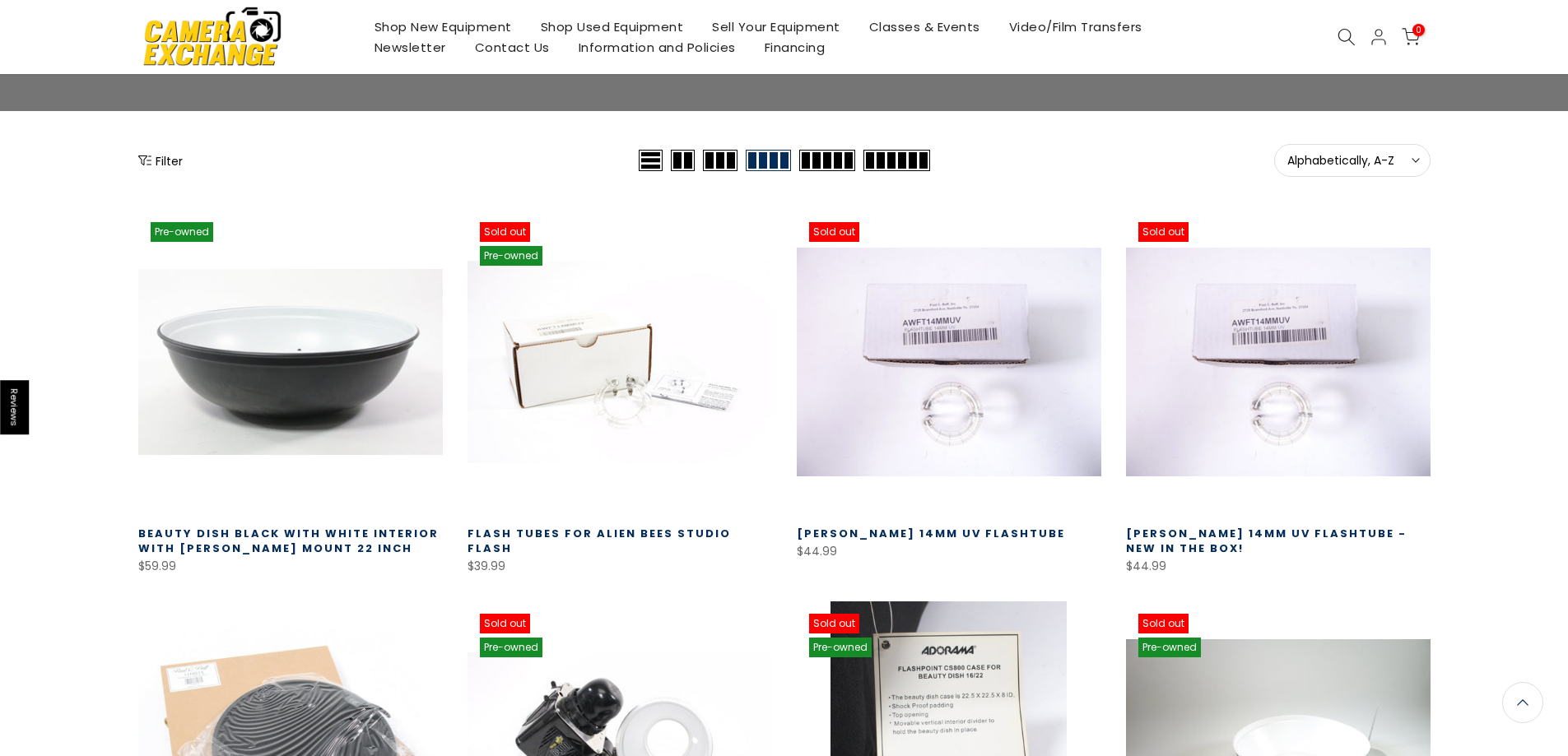
scroll to position [163, 0]
